Goal: Transaction & Acquisition: Purchase product/service

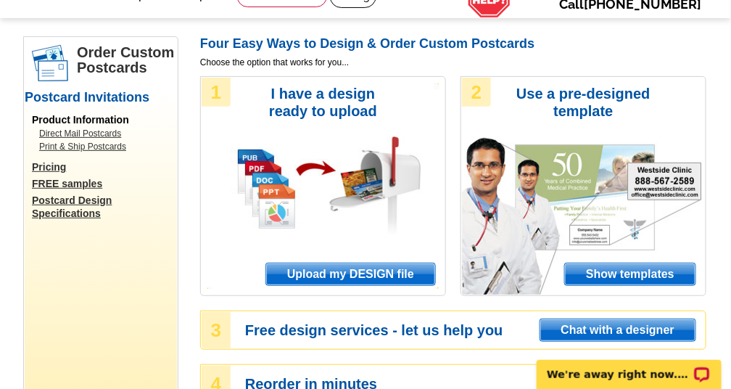
scroll to position [89, 0]
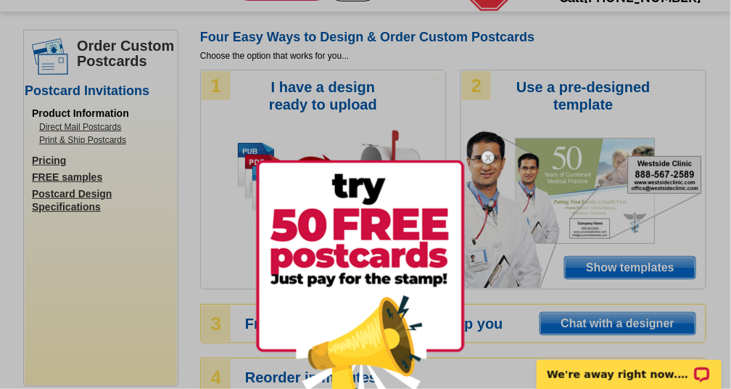
click at [377, 235] on img at bounding box center [360, 287] width 209 height 255
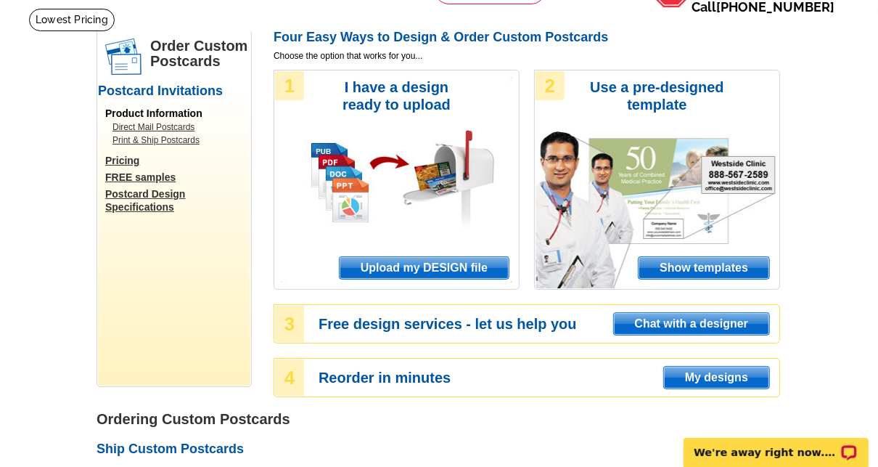
click at [712, 273] on span "Show templates" at bounding box center [704, 268] width 131 height 22
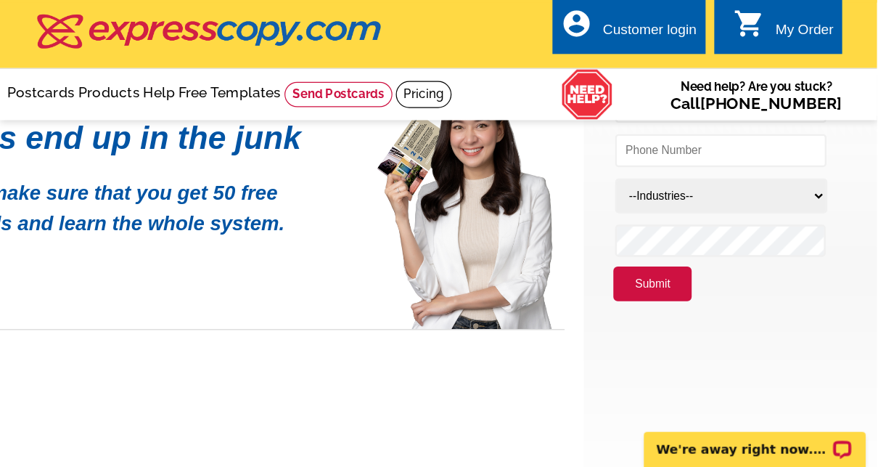
scroll to position [108, 0]
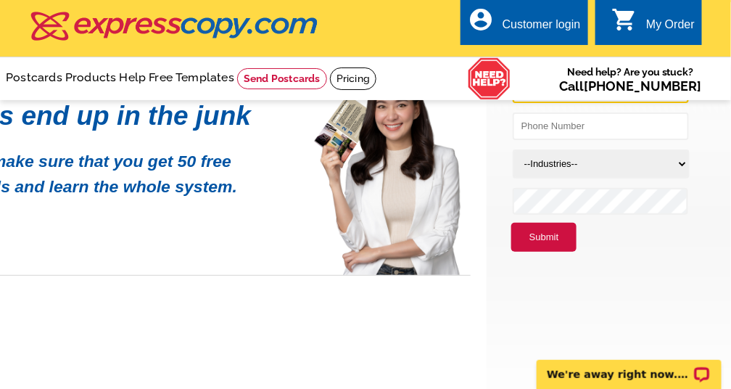
type input "leonard@ilgunas.com"
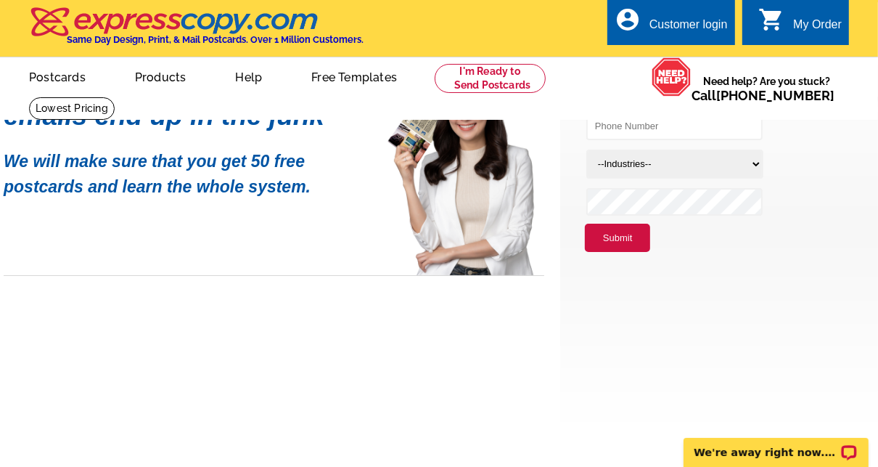
drag, startPoint x: 428, startPoint y: 192, endPoint x: 514, endPoint y: 229, distance: 93.6
click at [514, 229] on div "Postcards bring sales emails end up in the junk We will make sure that you get …" at bounding box center [274, 172] width 541 height 208
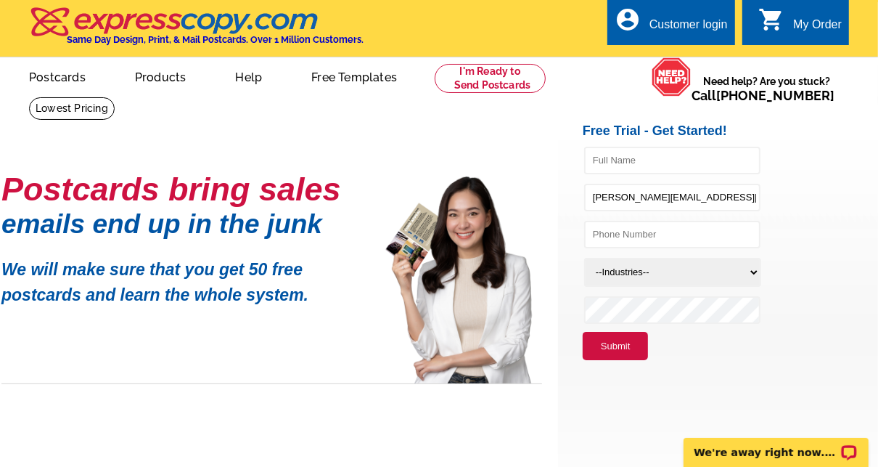
scroll to position [0, 2]
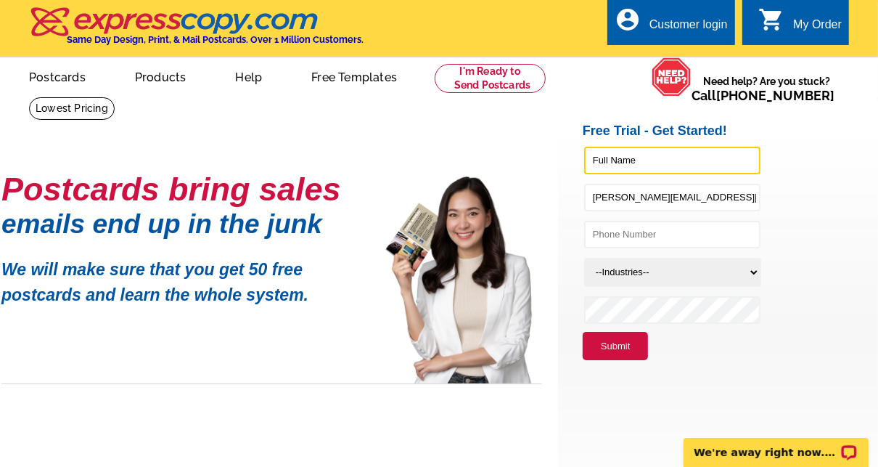
click at [616, 160] on input "text" at bounding box center [672, 161] width 176 height 28
type input "Leonard Ignacius Ilgunas"
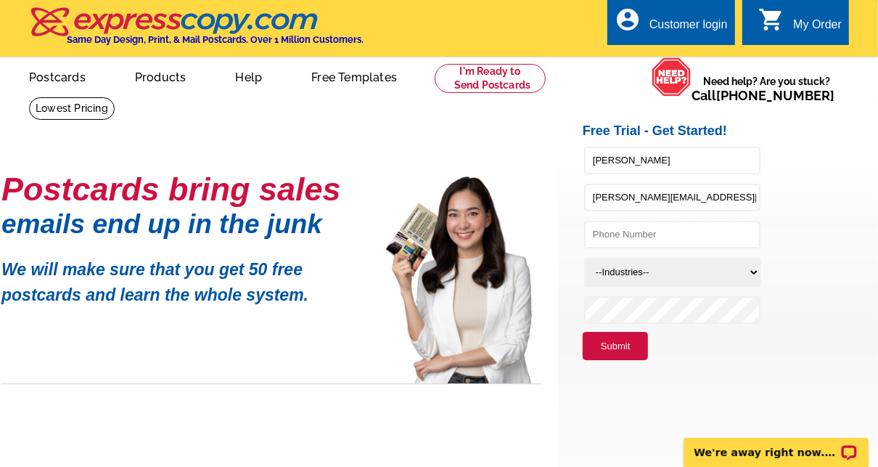
type input "7072670110"
click at [619, 267] on select "--Industries-- Residential Real Estate Accounting Agriculture Architecture Arts…" at bounding box center [672, 272] width 177 height 29
select select "785"
click at [584, 258] on select "--Industries-- Residential Real Estate Accounting Agriculture Architecture Arts…" at bounding box center [672, 272] width 177 height 29
click at [614, 342] on button "Submit" at bounding box center [615, 346] width 65 height 29
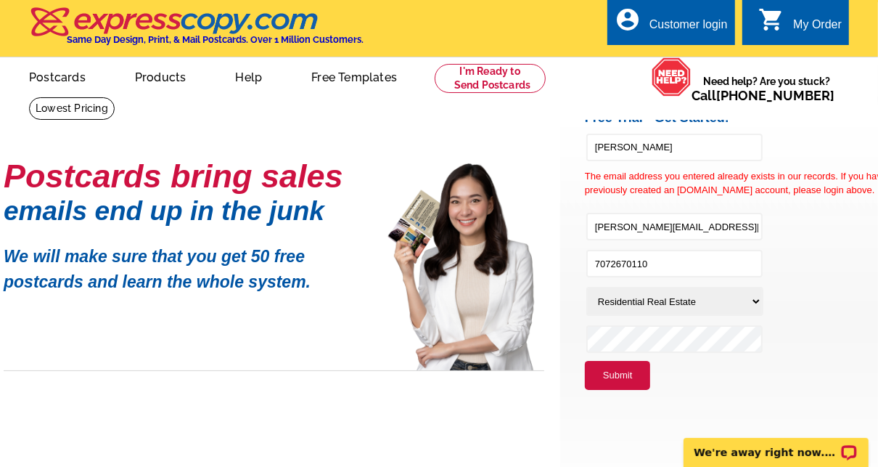
scroll to position [18, 0]
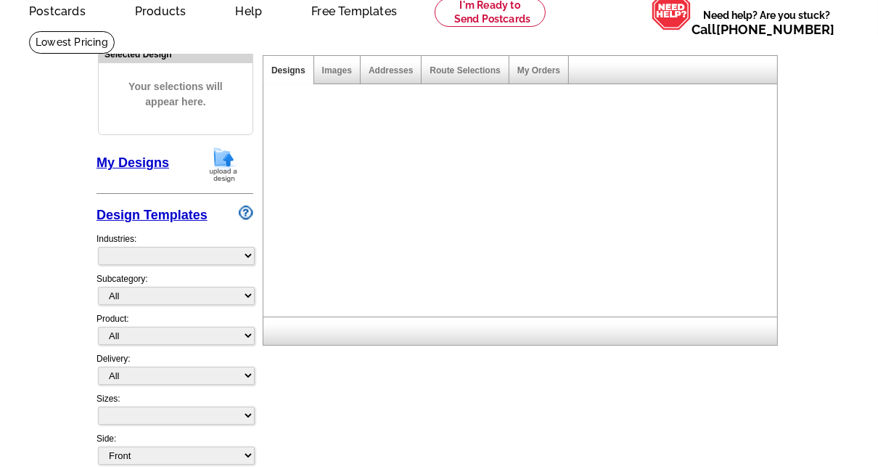
scroll to position [67, 0]
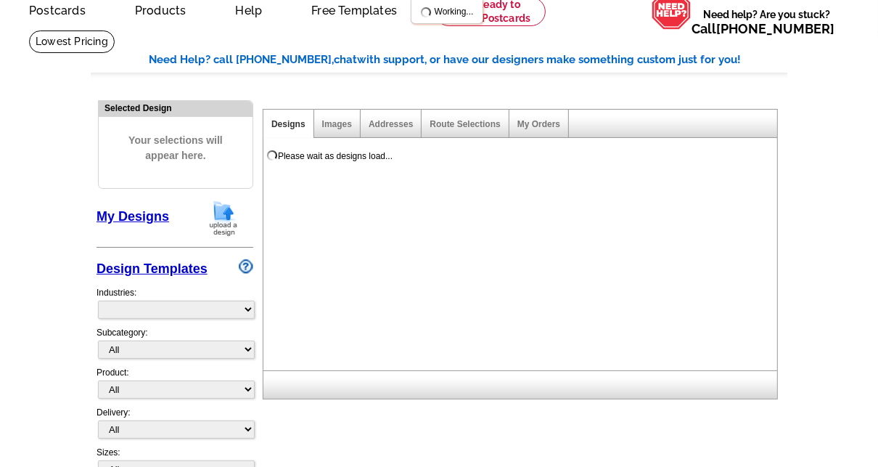
click at [246, 255] on div "Design Templates" at bounding box center [175, 265] width 157 height 27
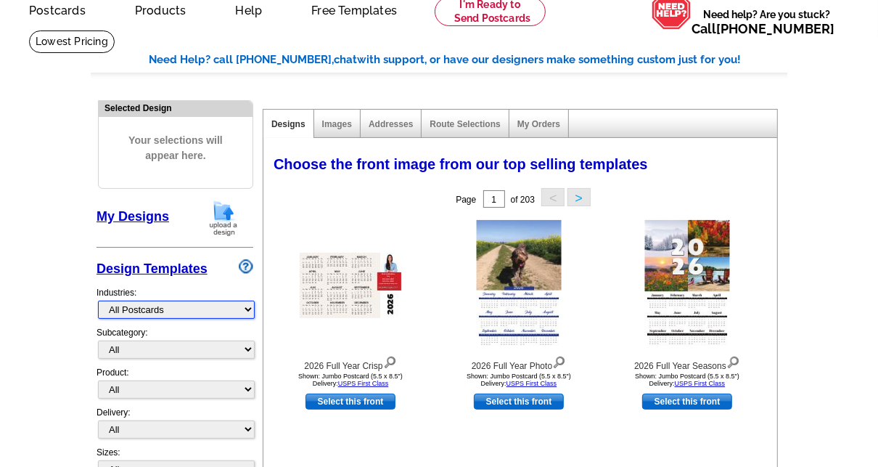
click at [249, 308] on select "What's New Real Estate Mortgage Insurance HVAC Dental Solar EDDM - NEW! Calenda…" at bounding box center [176, 309] width 157 height 18
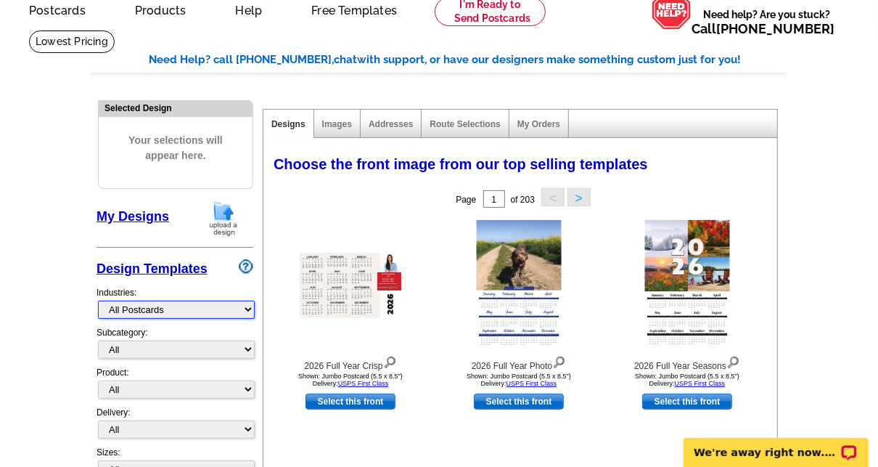
scroll to position [0, 0]
select select "785"
click at [98, 300] on select "What's New Real Estate Mortgage Insurance HVAC Dental Solar EDDM - NEW! Calenda…" at bounding box center [176, 309] width 157 height 18
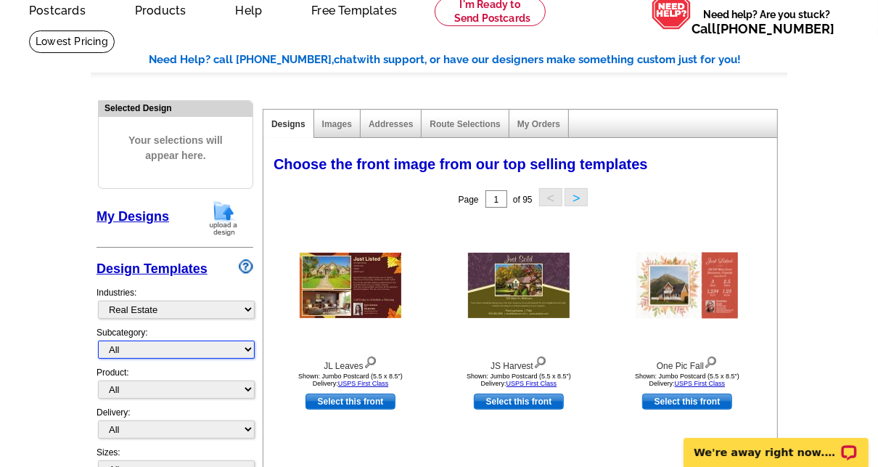
click at [176, 346] on select "All RE/MAX® Referrals Keller Williams® Berkshire Hathaway Home Services Century…" at bounding box center [176, 349] width 157 height 18
select select "788"
click at [98, 340] on select "All RE/MAX® Referrals Keller Williams® Berkshire Hathaway Home Services Century…" at bounding box center [176, 349] width 157 height 18
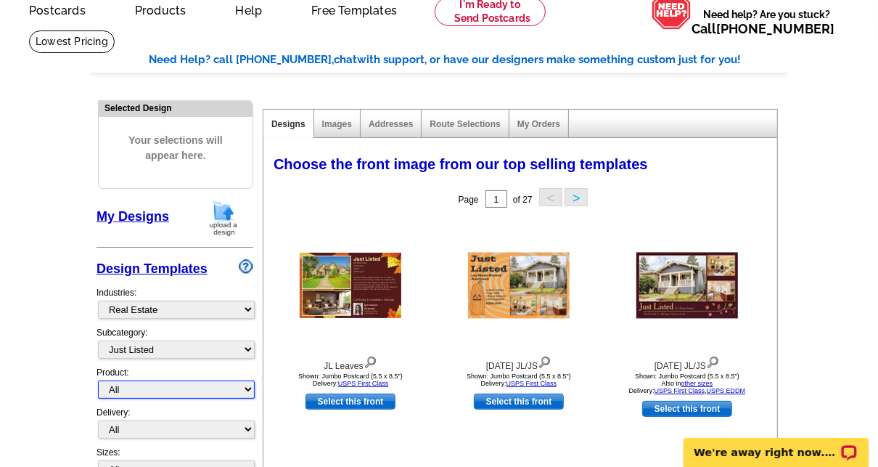
click at [198, 390] on select "All Postcards Letters and flyers Business Cards Door Hangers Greeting Cards" at bounding box center [176, 389] width 157 height 18
select select "1"
click at [98, 380] on select "All Postcards Letters and flyers Business Cards Door Hangers Greeting Cards" at bounding box center [176, 389] width 157 height 18
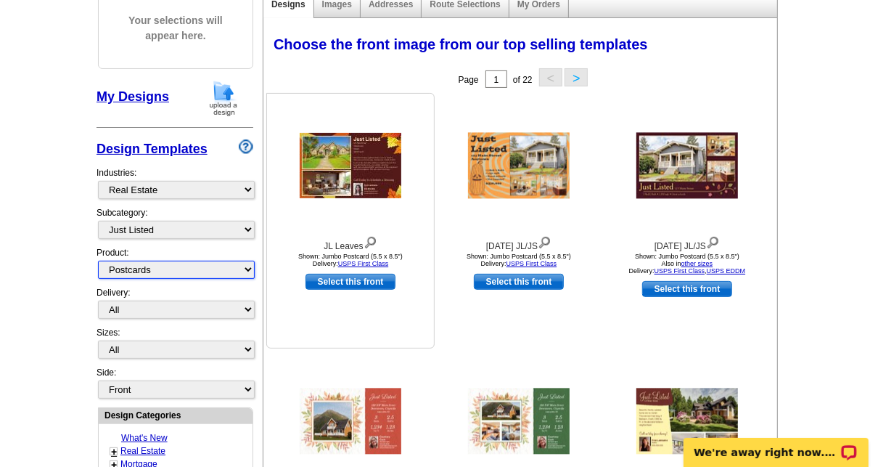
scroll to position [189, 0]
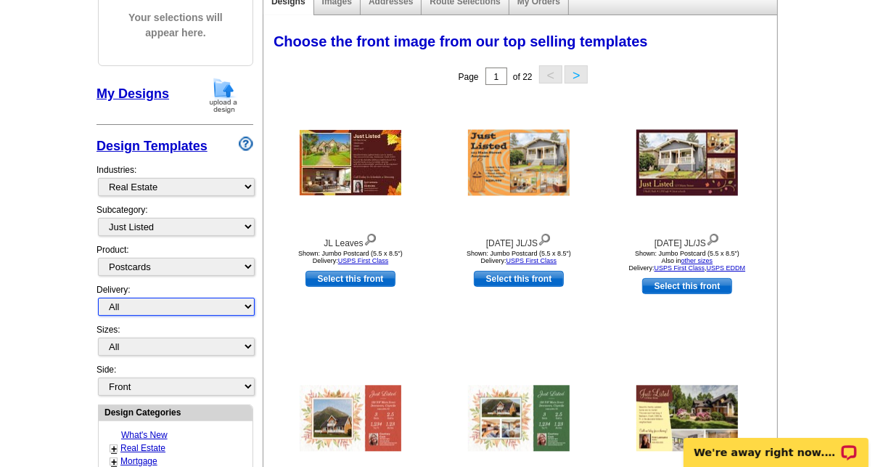
click at [245, 302] on select "All First Class Mail Shipped to Me EDDM Save 66% on Postage" at bounding box center [176, 306] width 157 height 18
select select "4"
click at [98, 297] on select "All First Class Mail Shipped to Me EDDM Save 66% on Postage" at bounding box center [176, 306] width 157 height 18
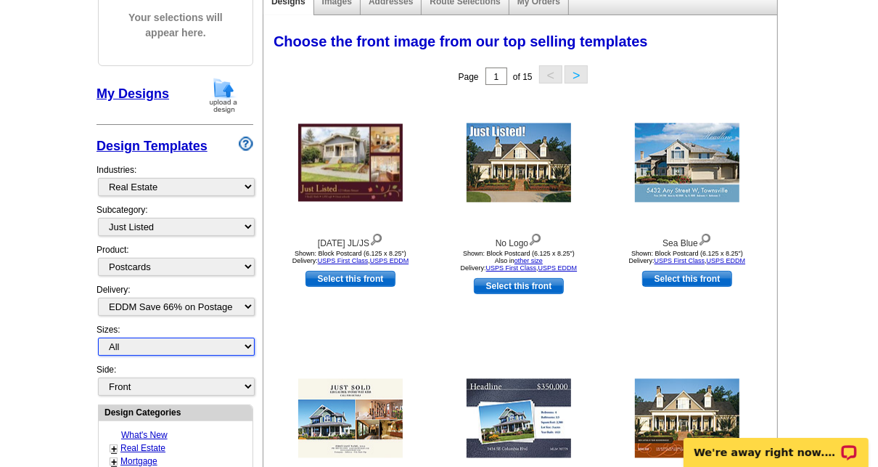
click at [219, 340] on select "All Jumbo Postcard (5.5" x 8.5") Regular Postcard (4.25" x 5.6") Panoramic Post…" at bounding box center [176, 346] width 157 height 18
select select "14"
click at [98, 337] on select "All Jumbo Postcard (5.5" x 8.5") Regular Postcard (4.25" x 5.6") Panoramic Post…" at bounding box center [176, 346] width 157 height 18
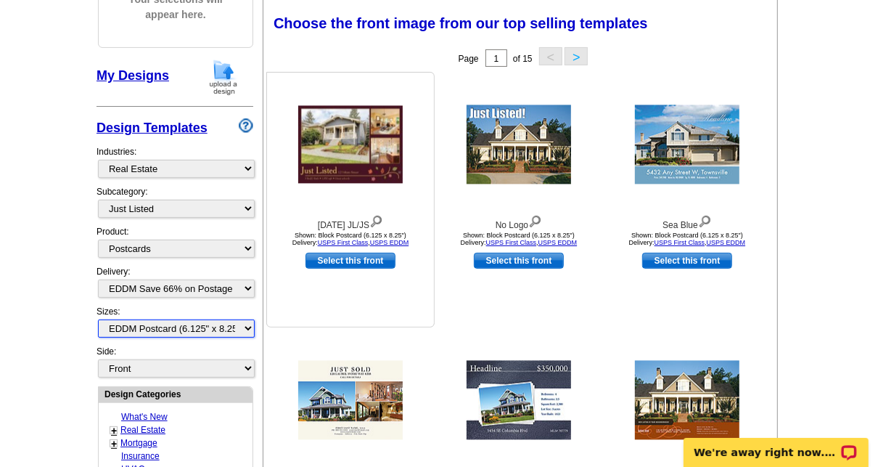
scroll to position [206, 0]
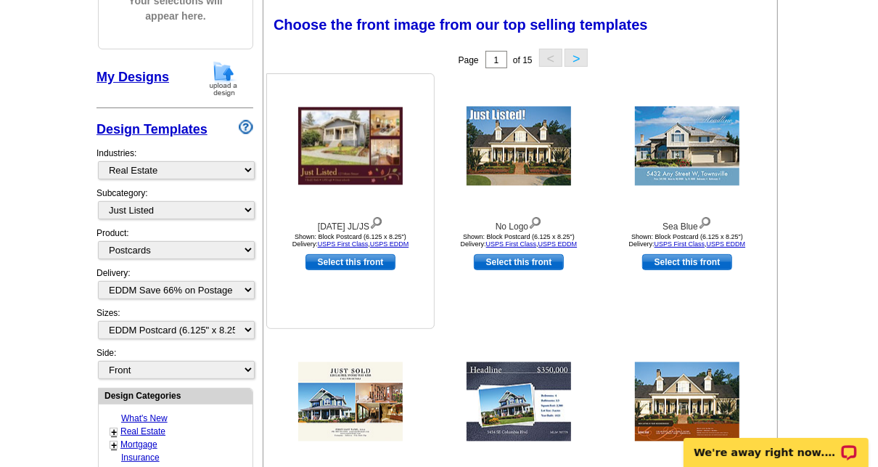
click at [357, 260] on link "Select this front" at bounding box center [350, 262] width 90 height 16
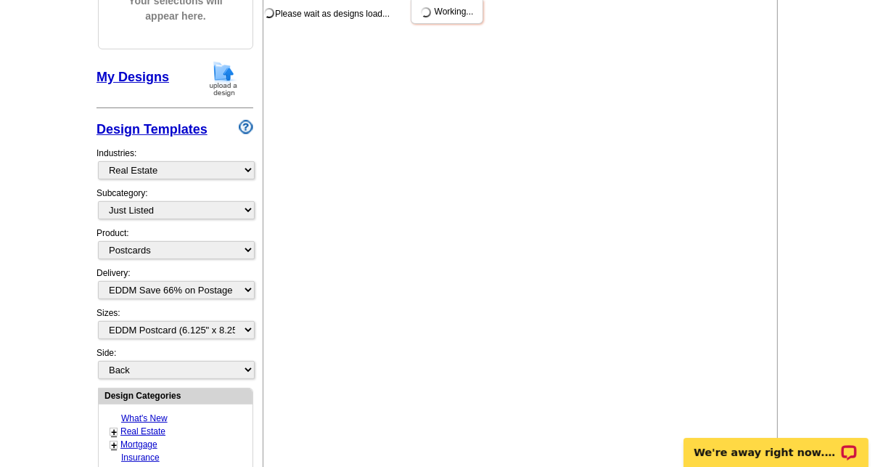
scroll to position [0, 0]
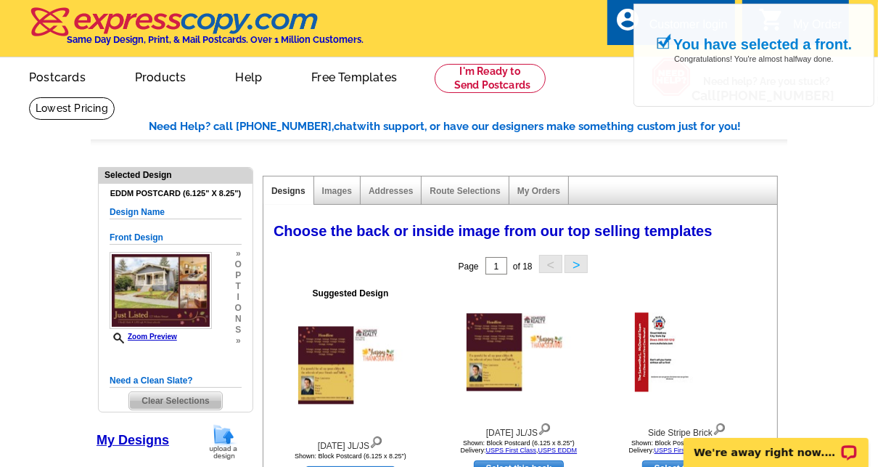
click at [465, 237] on span "Choose the back or inside image from our top selling templates" at bounding box center [493, 231] width 439 height 16
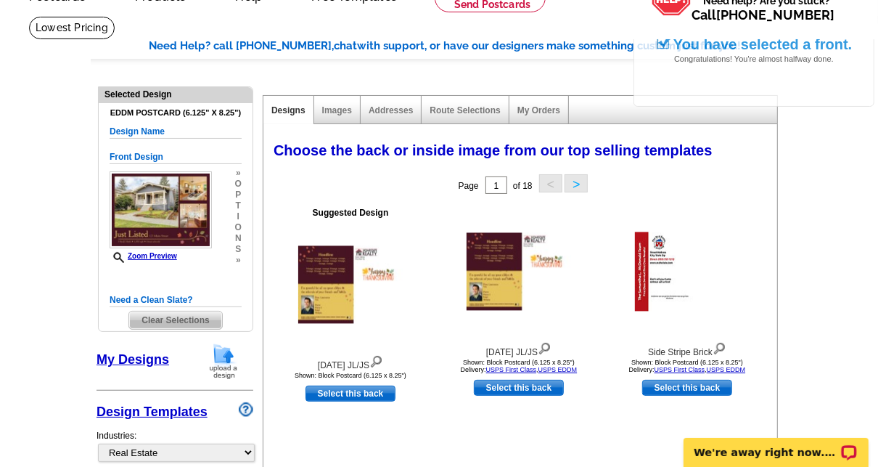
scroll to position [102, 0]
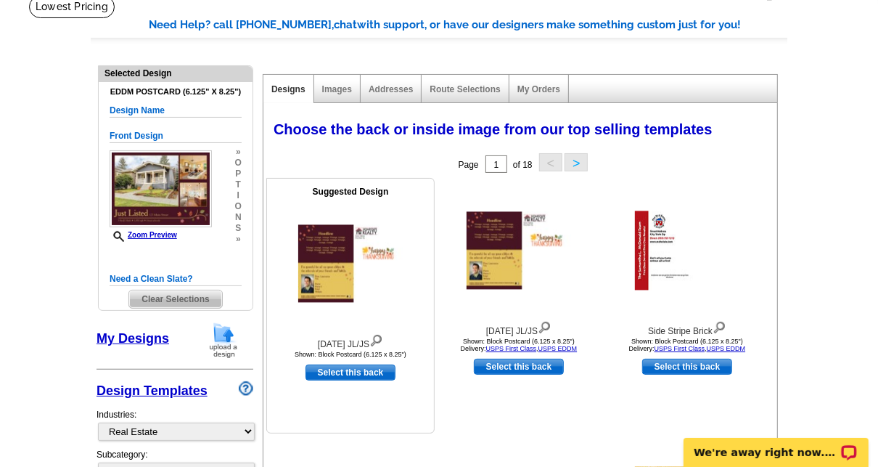
click at [353, 375] on link "Select this back" at bounding box center [350, 372] width 90 height 16
select select "front"
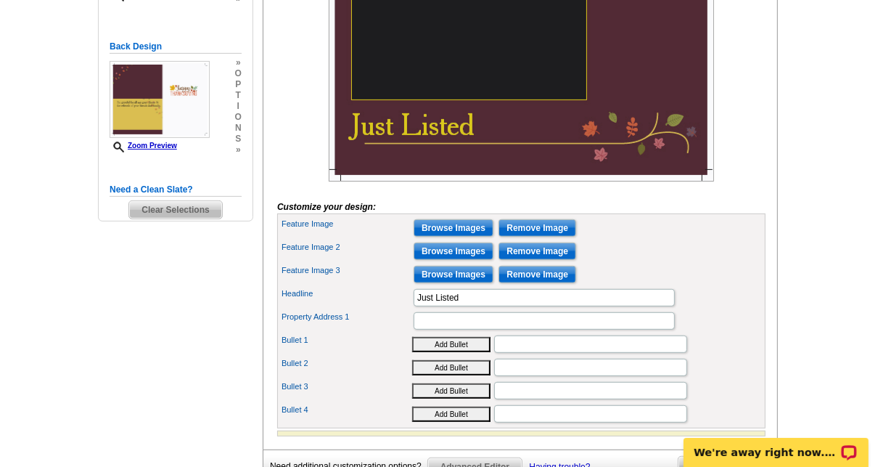
scroll to position [361, 0]
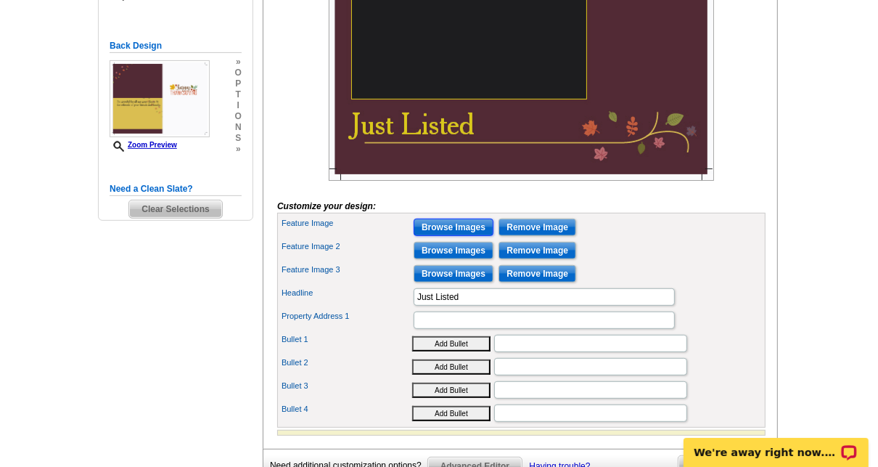
click at [453, 236] on input "Browse Images" at bounding box center [454, 226] width 80 height 17
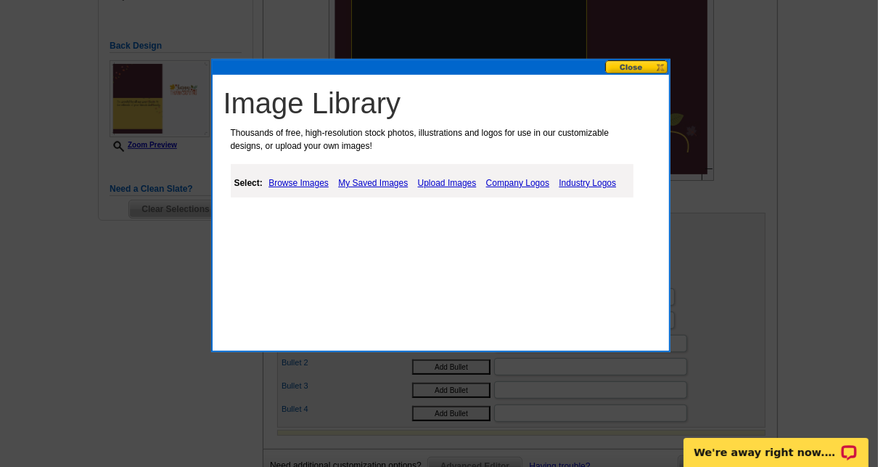
click at [450, 180] on link "Upload Images" at bounding box center [447, 182] width 66 height 17
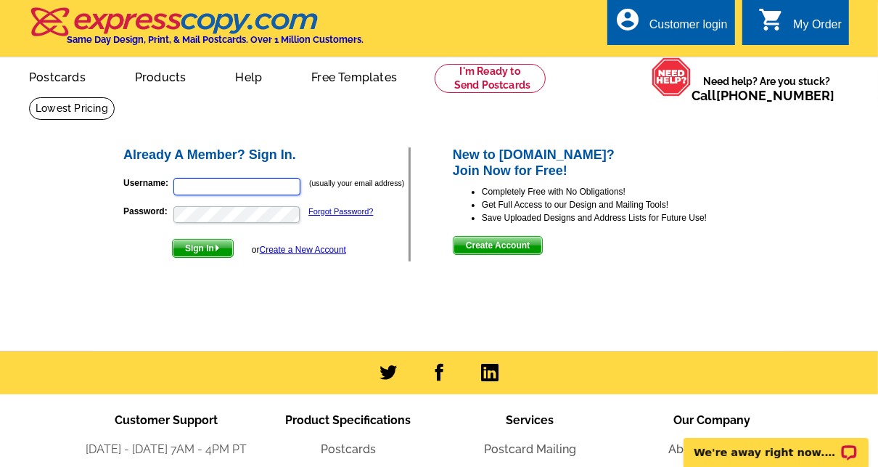
type input "[PERSON_NAME][EMAIL_ADDRESS][DOMAIN_NAME]"
click at [212, 247] on span "Sign In" at bounding box center [203, 247] width 60 height 17
